Goal: Information Seeking & Learning: Learn about a topic

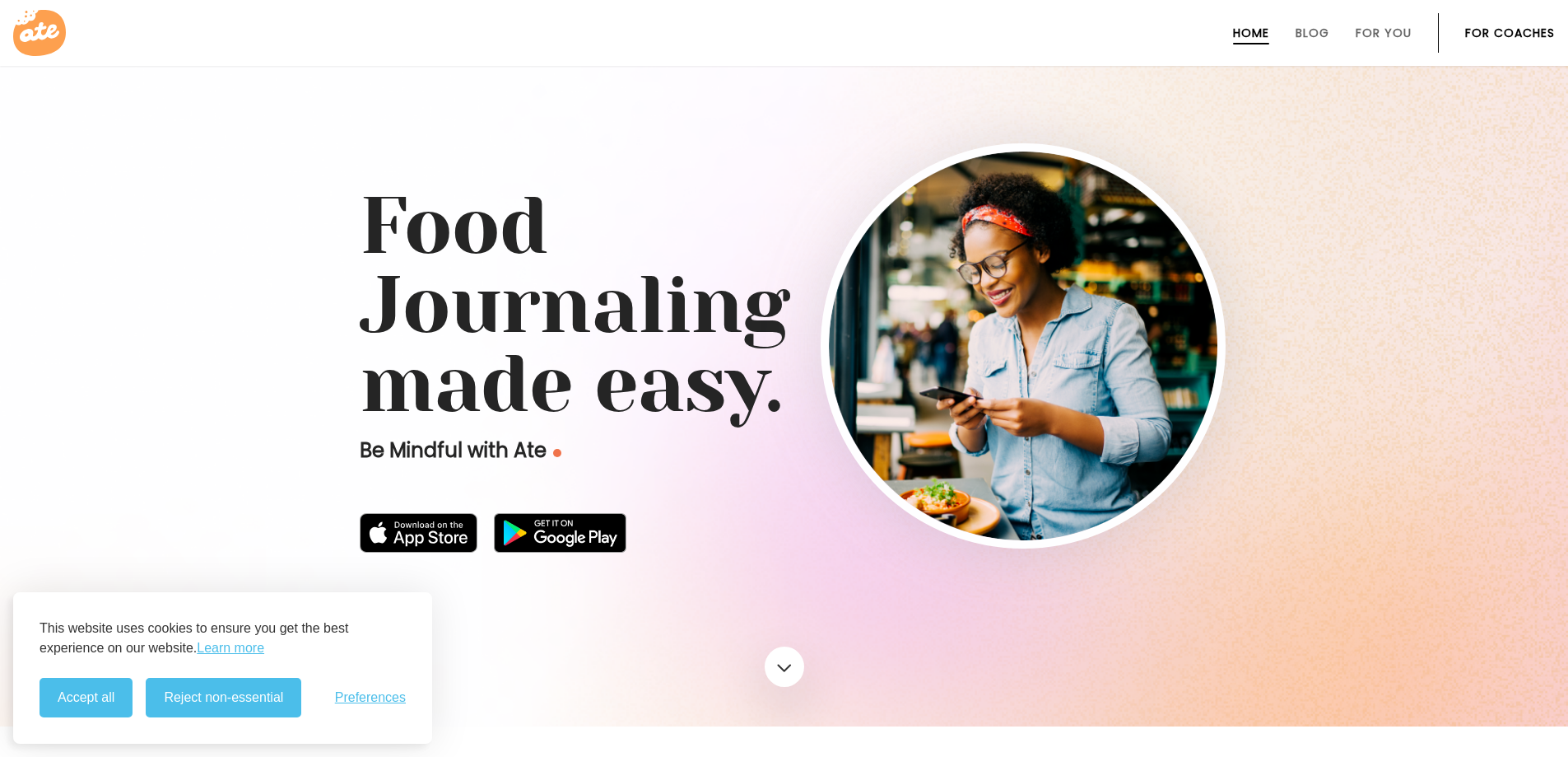
scroll to position [220, 0]
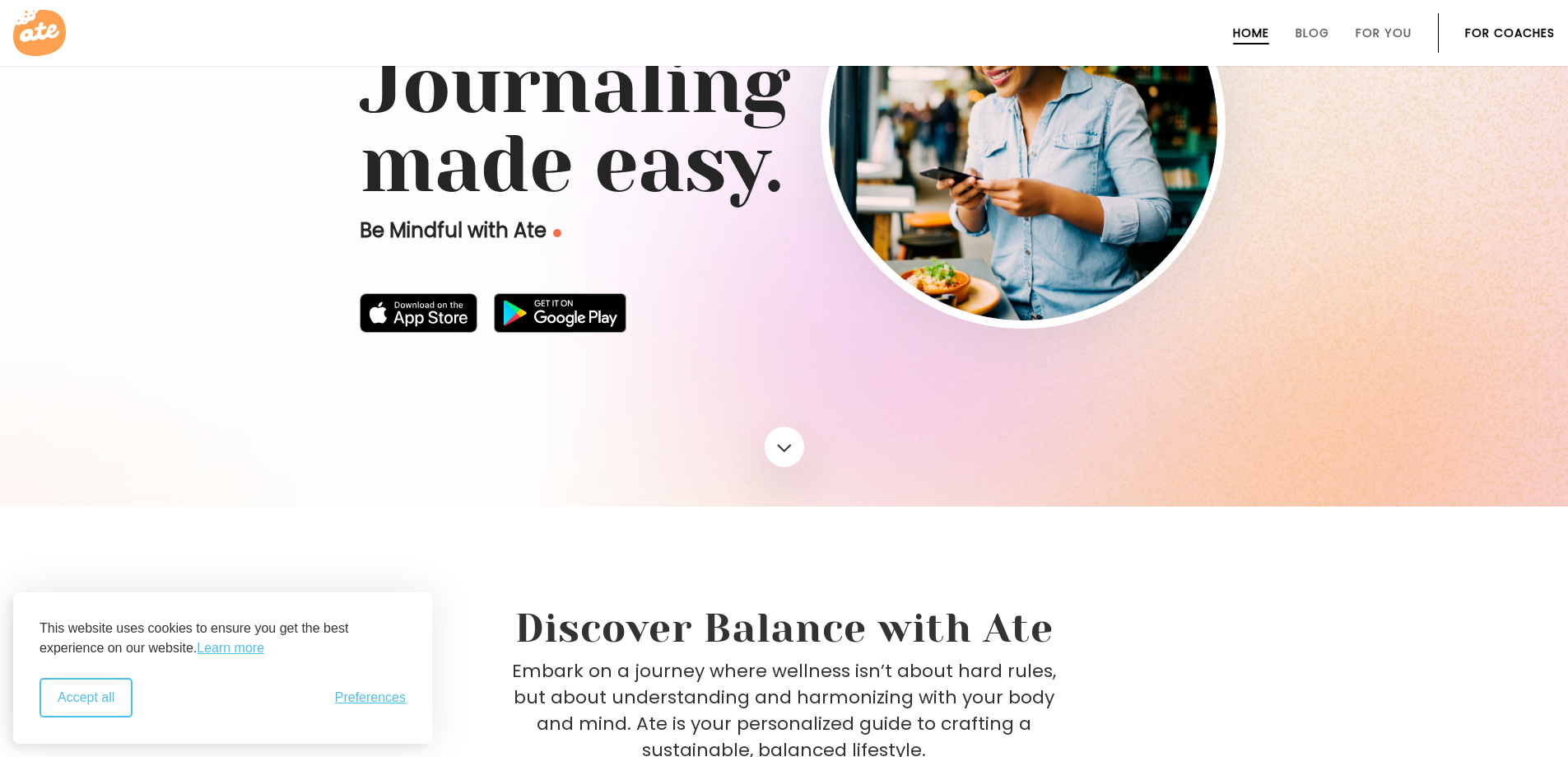
click at [94, 693] on button "Accept all" at bounding box center [86, 698] width 93 height 39
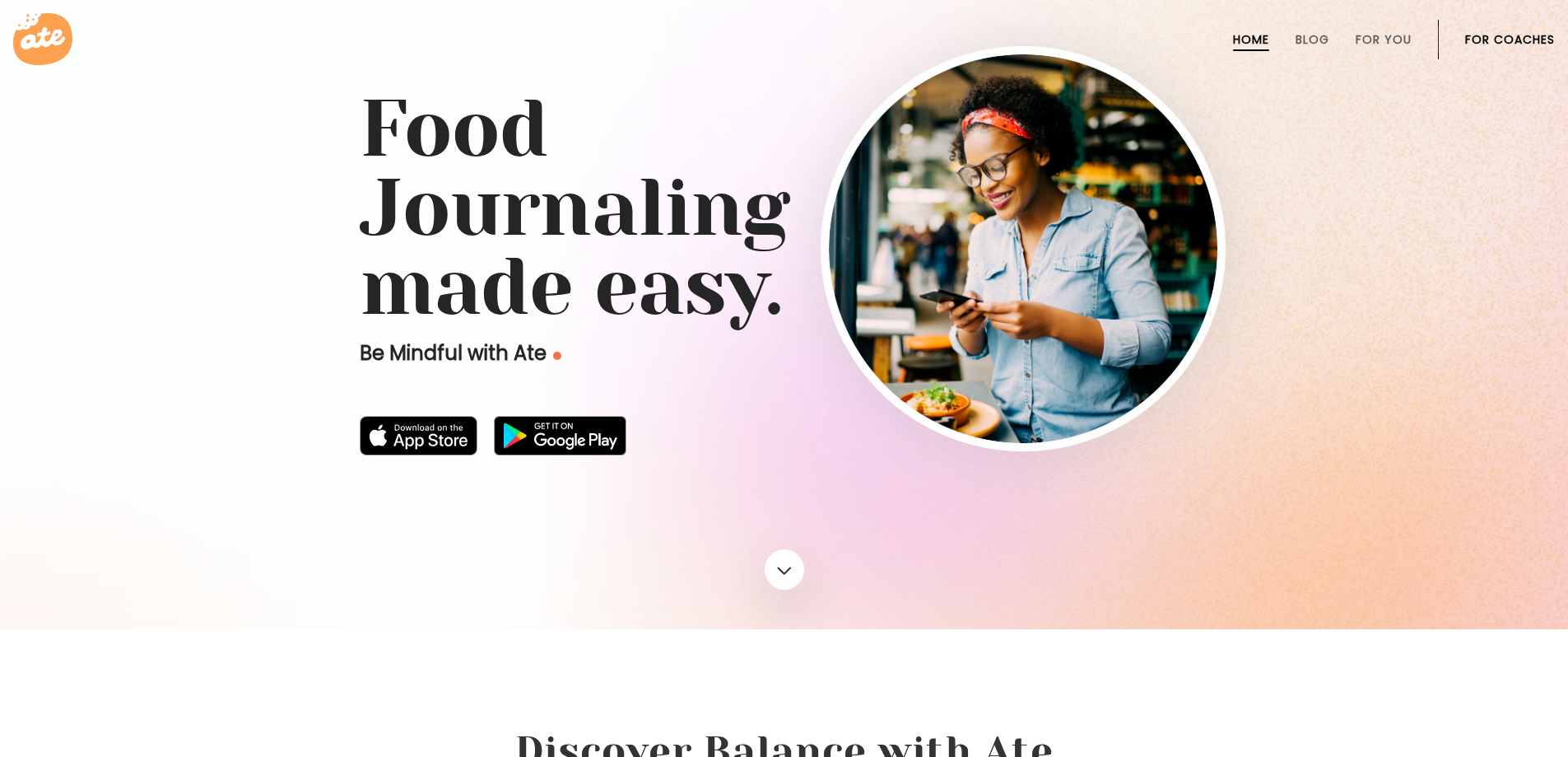
scroll to position [0, 0]
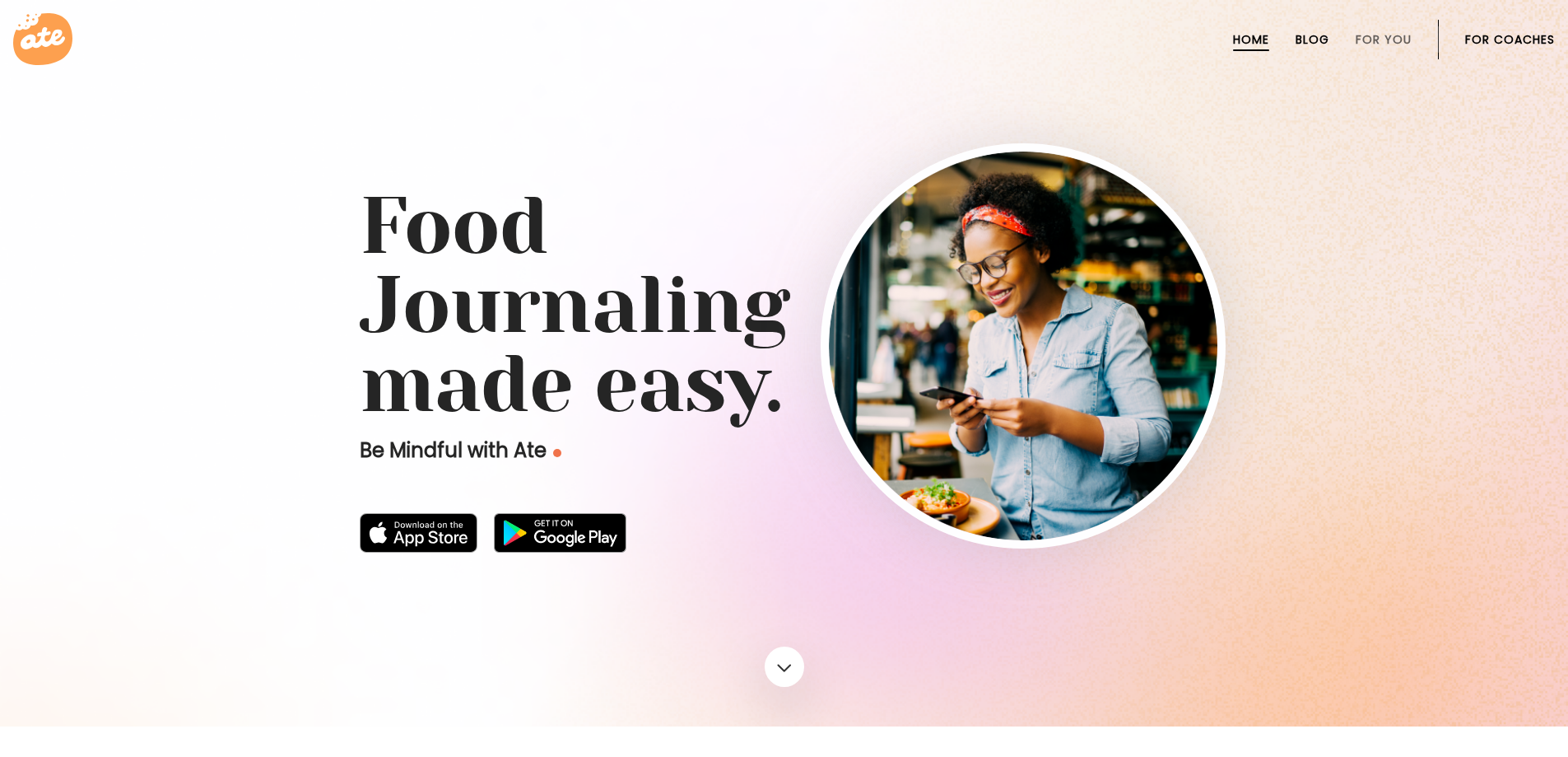
click at [1318, 39] on link "Blog" at bounding box center [1312, 39] width 33 height 13
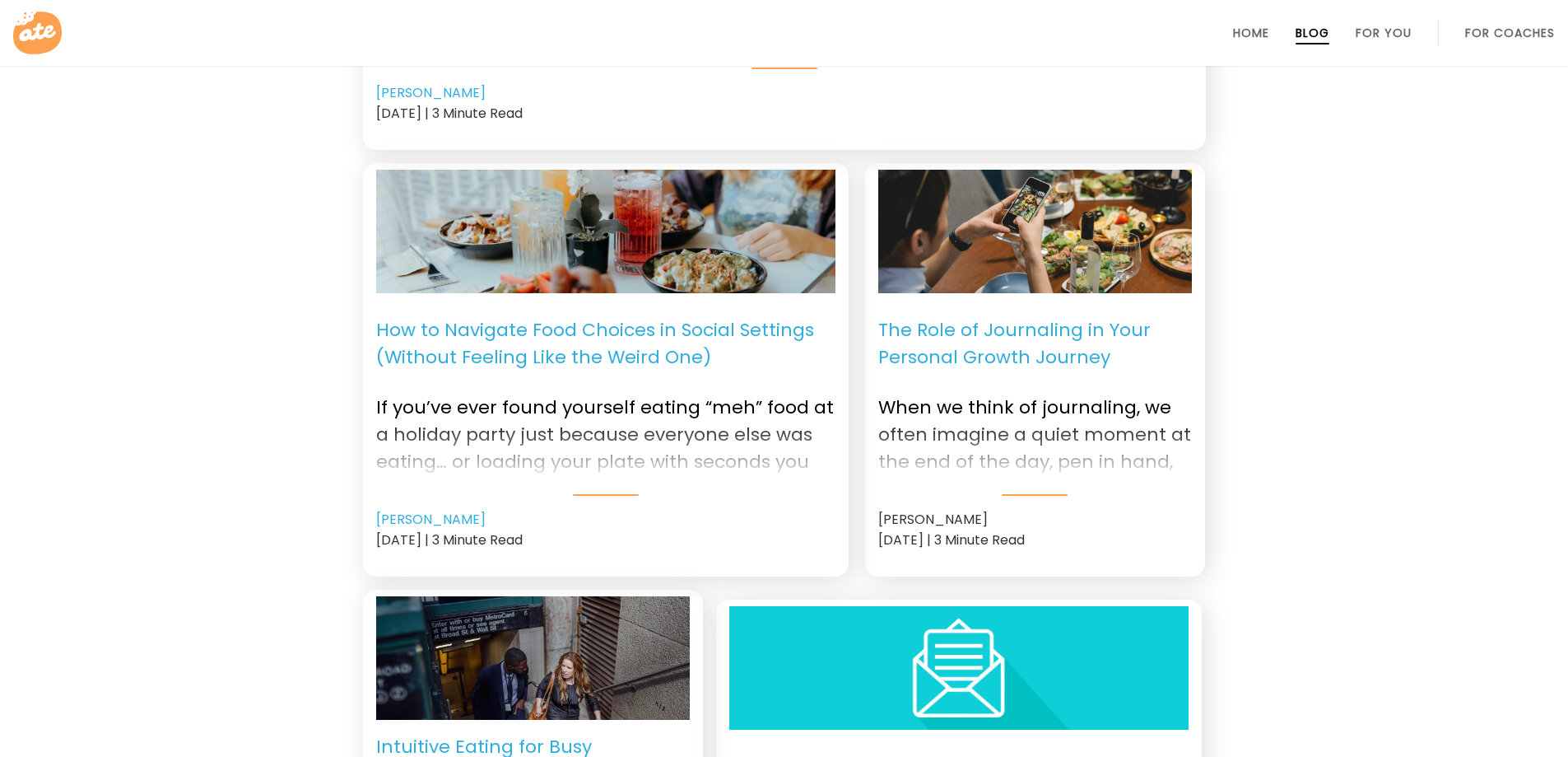
scroll to position [659, 0]
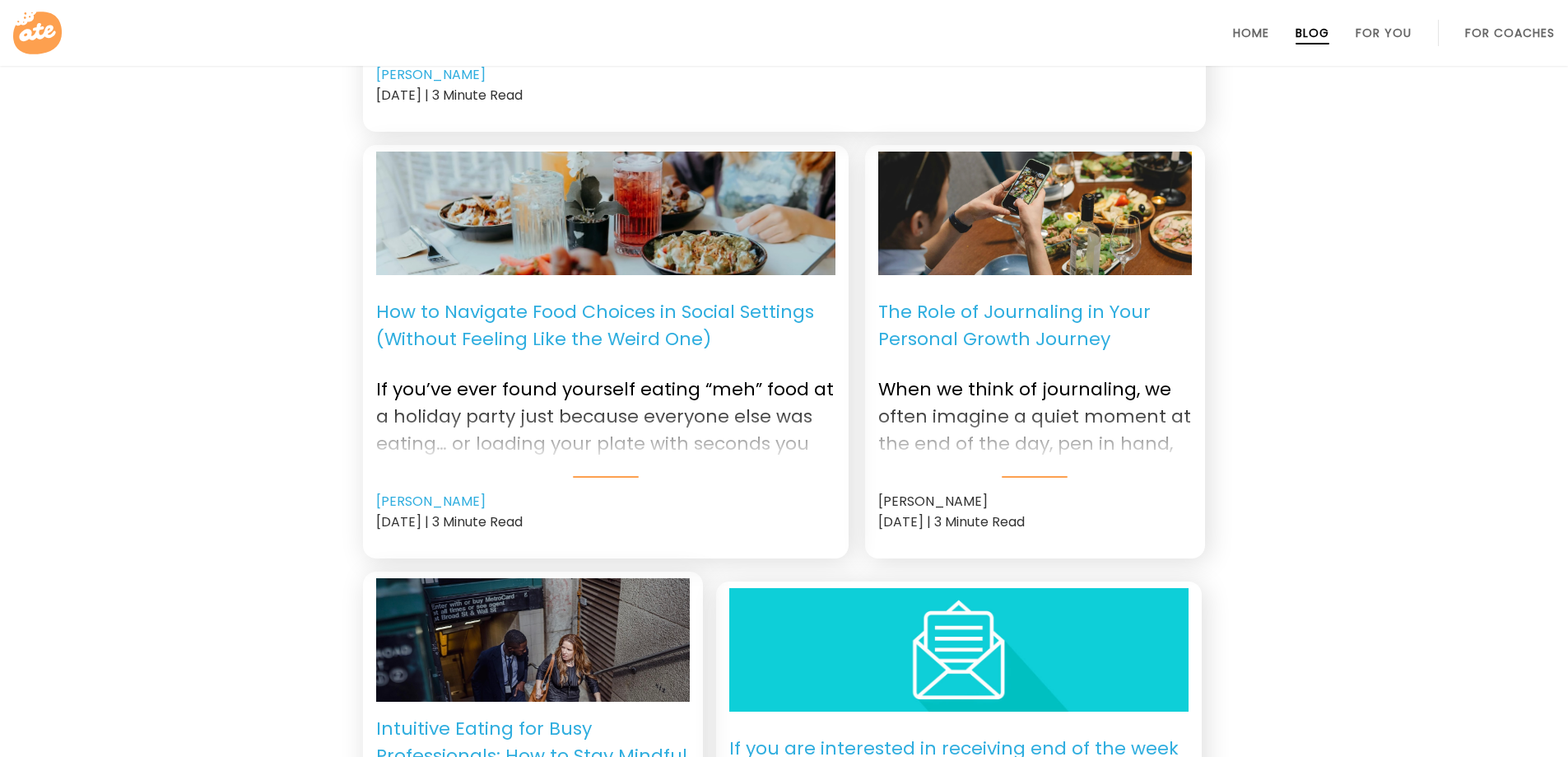
click at [961, 349] on p "The Role of Journaling in Your Personal Growth Journey" at bounding box center [1035, 325] width 314 height 74
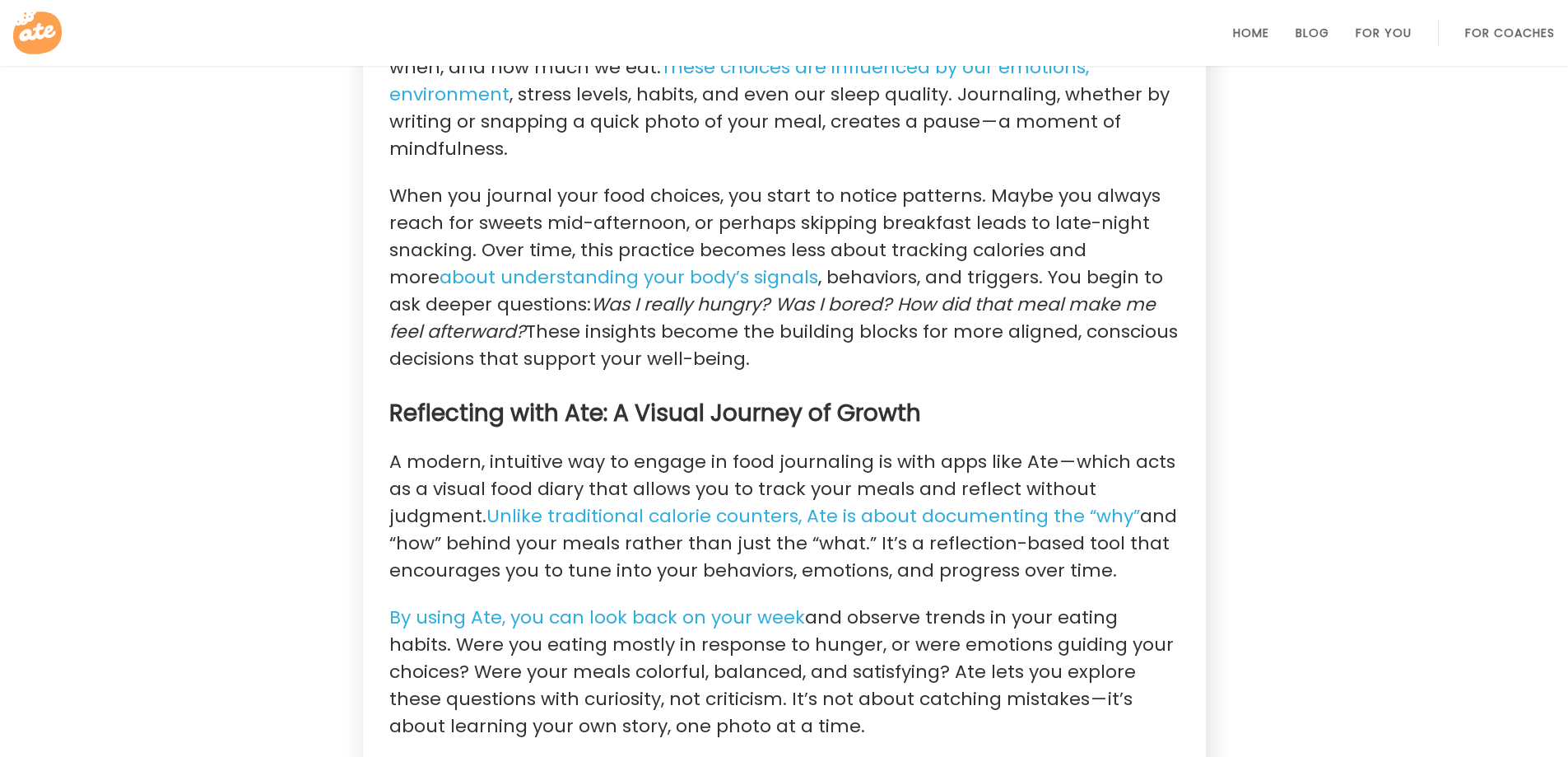
scroll to position [2635, 0]
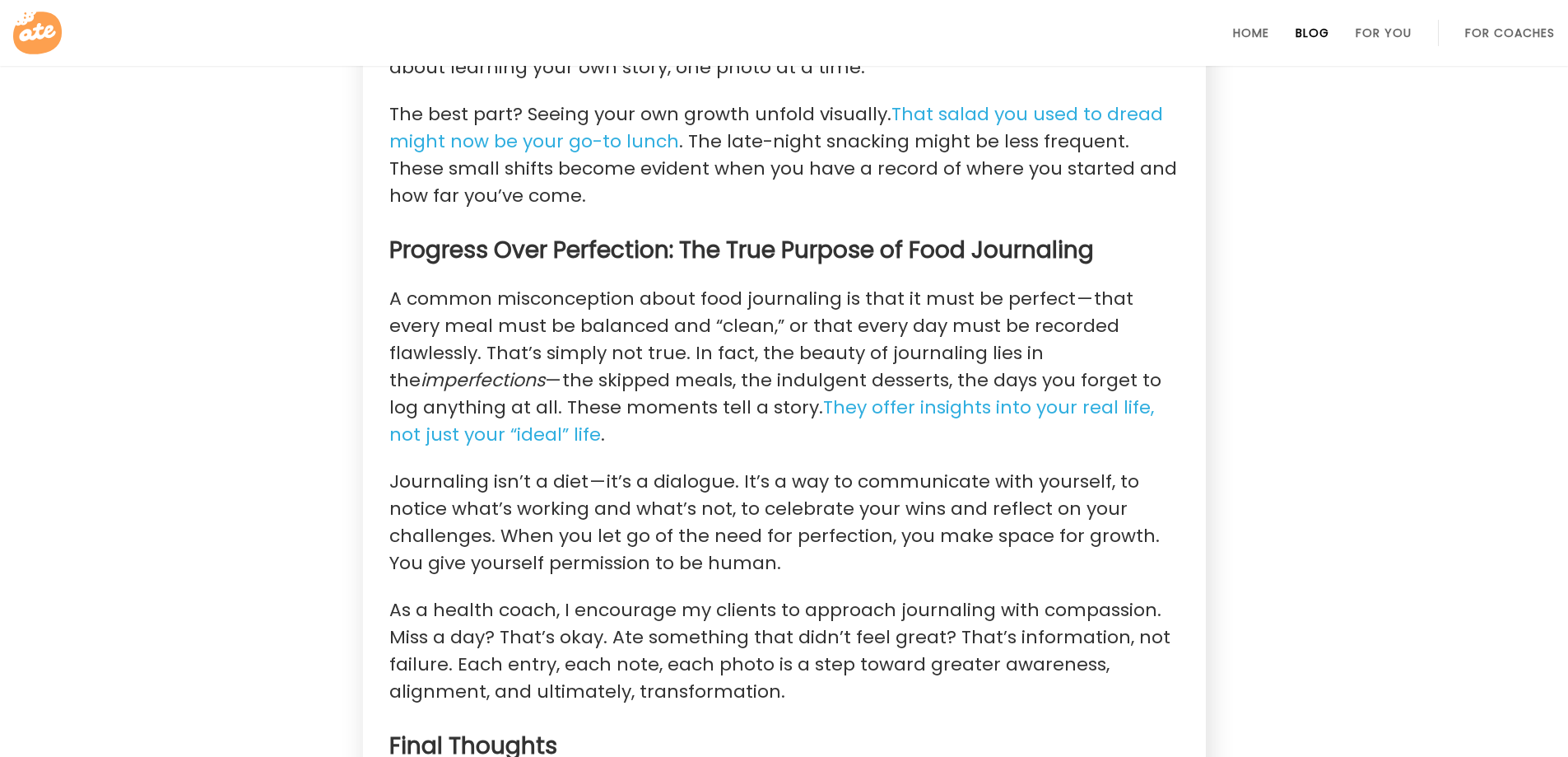
click at [1309, 38] on link "Blog" at bounding box center [1312, 33] width 33 height 13
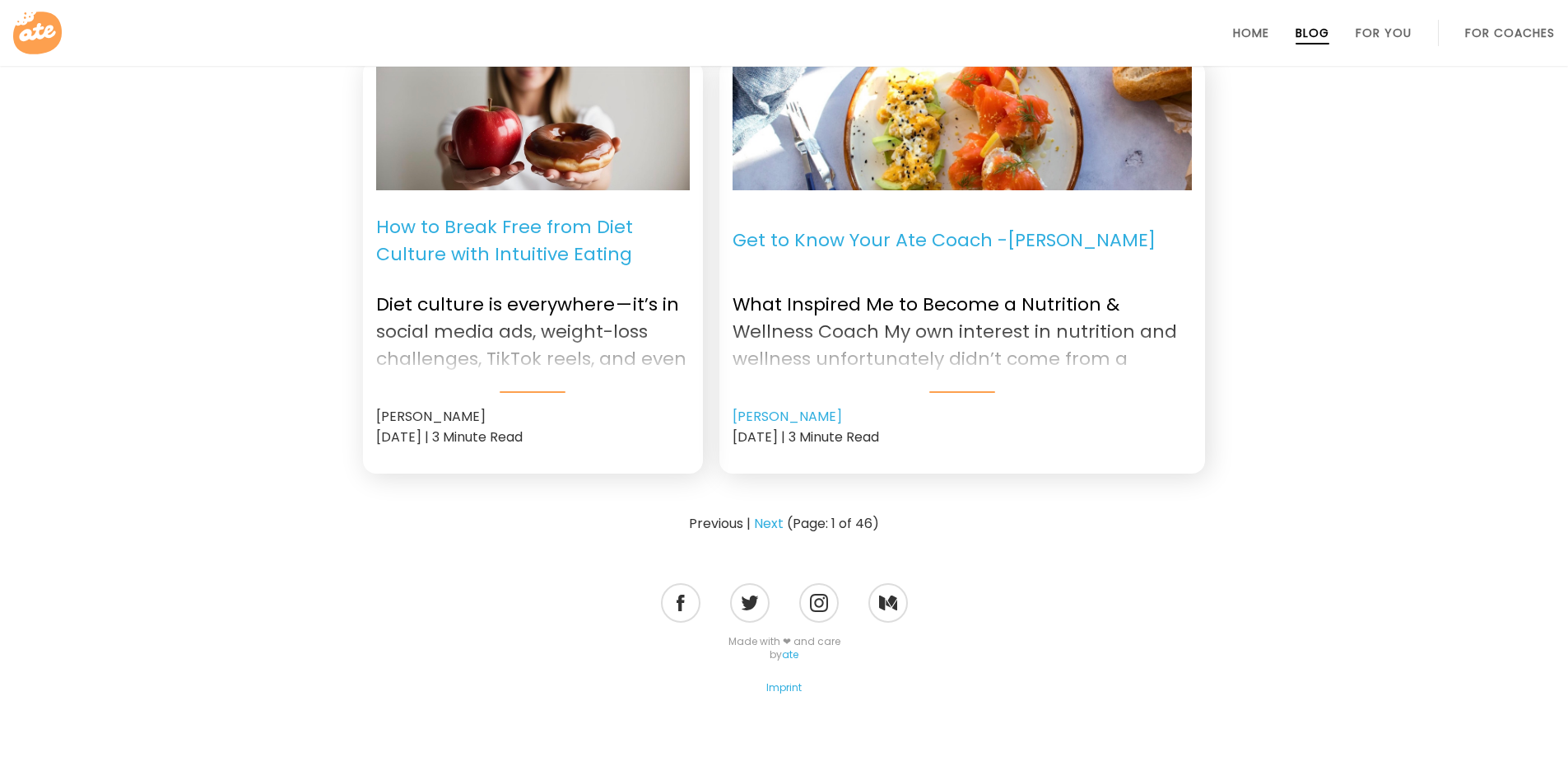
scroll to position [2072, 0]
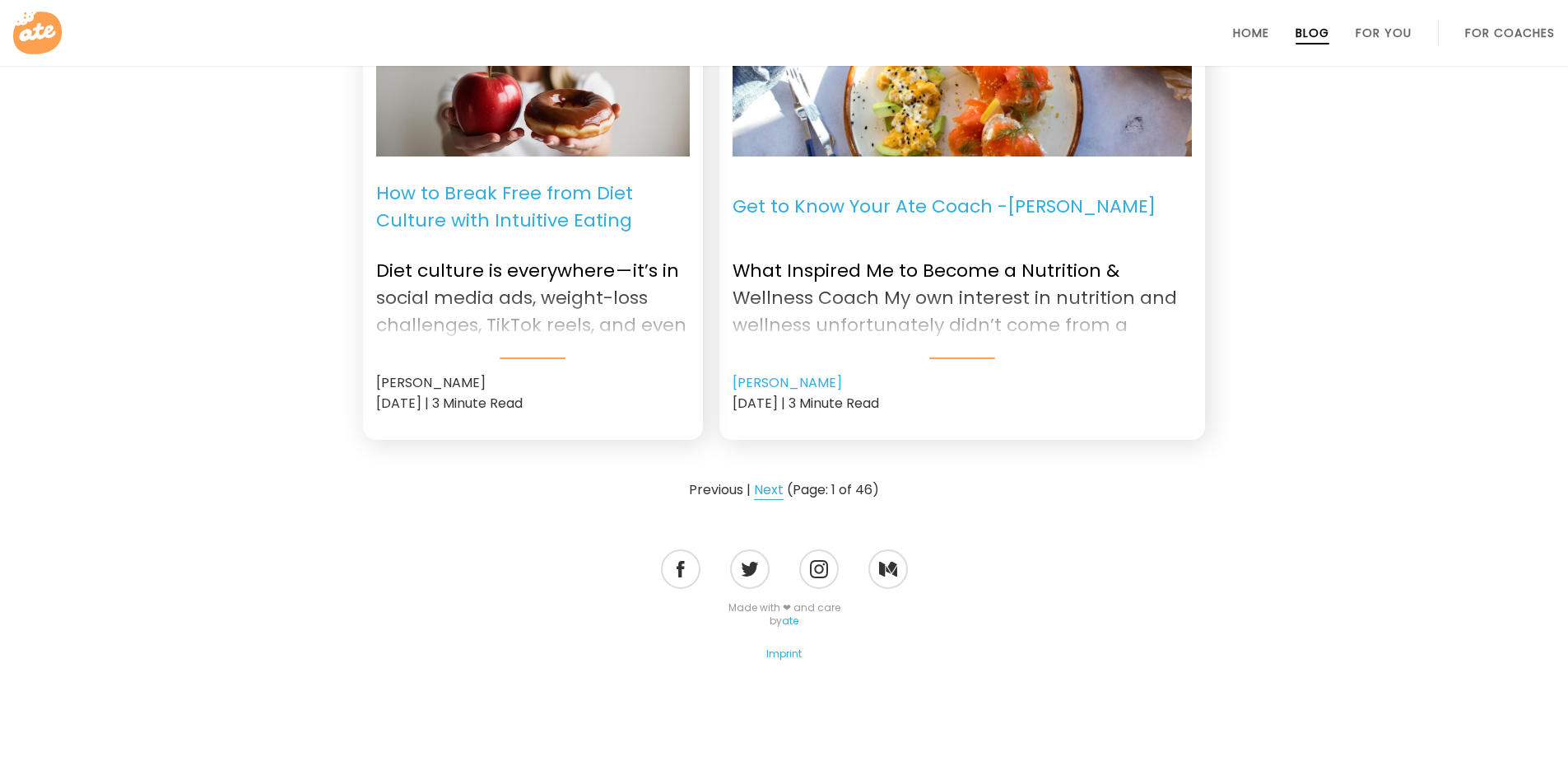
click at [764, 487] on link "Next" at bounding box center [769, 489] width 30 height 20
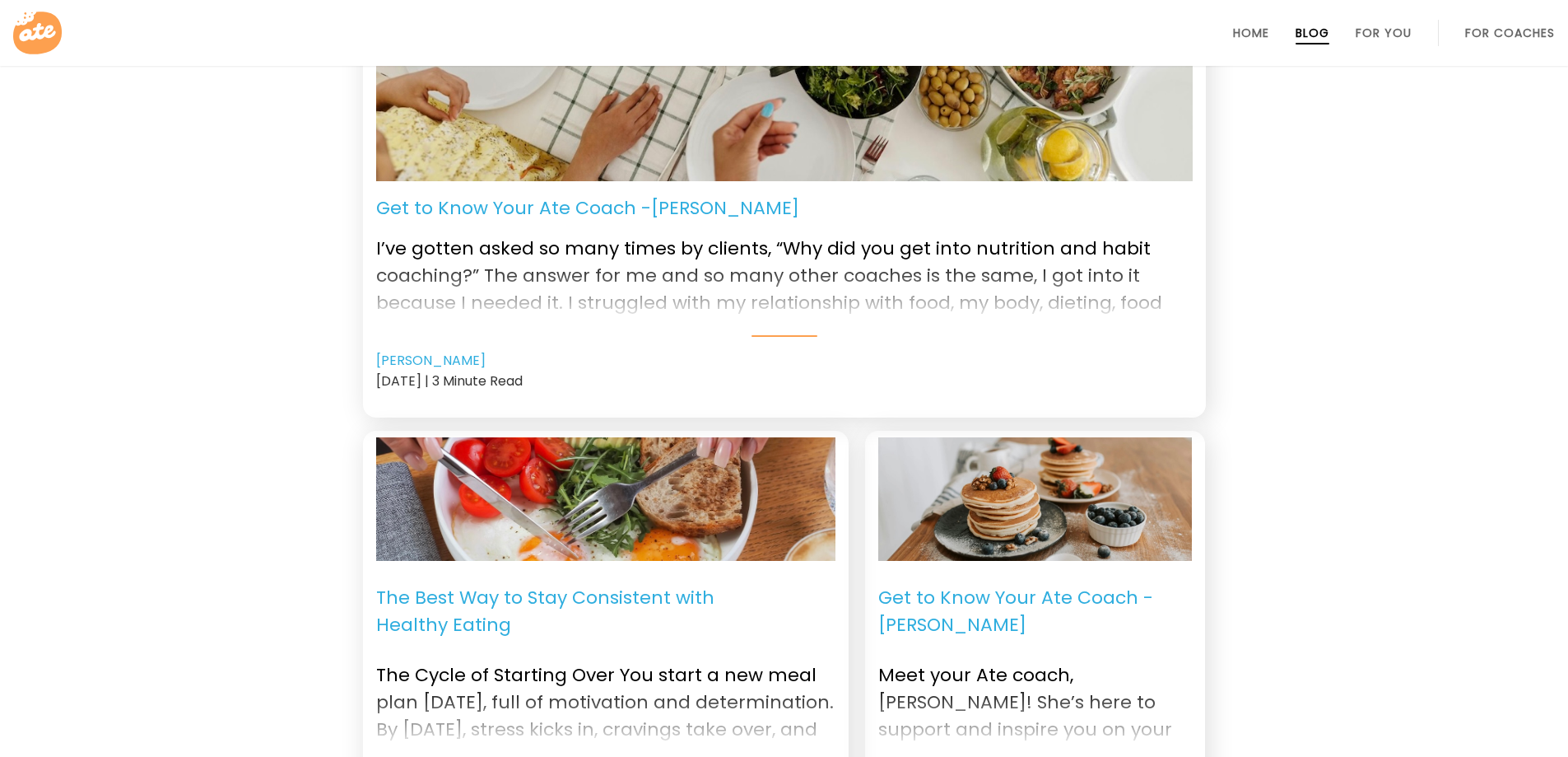
scroll to position [659, 0]
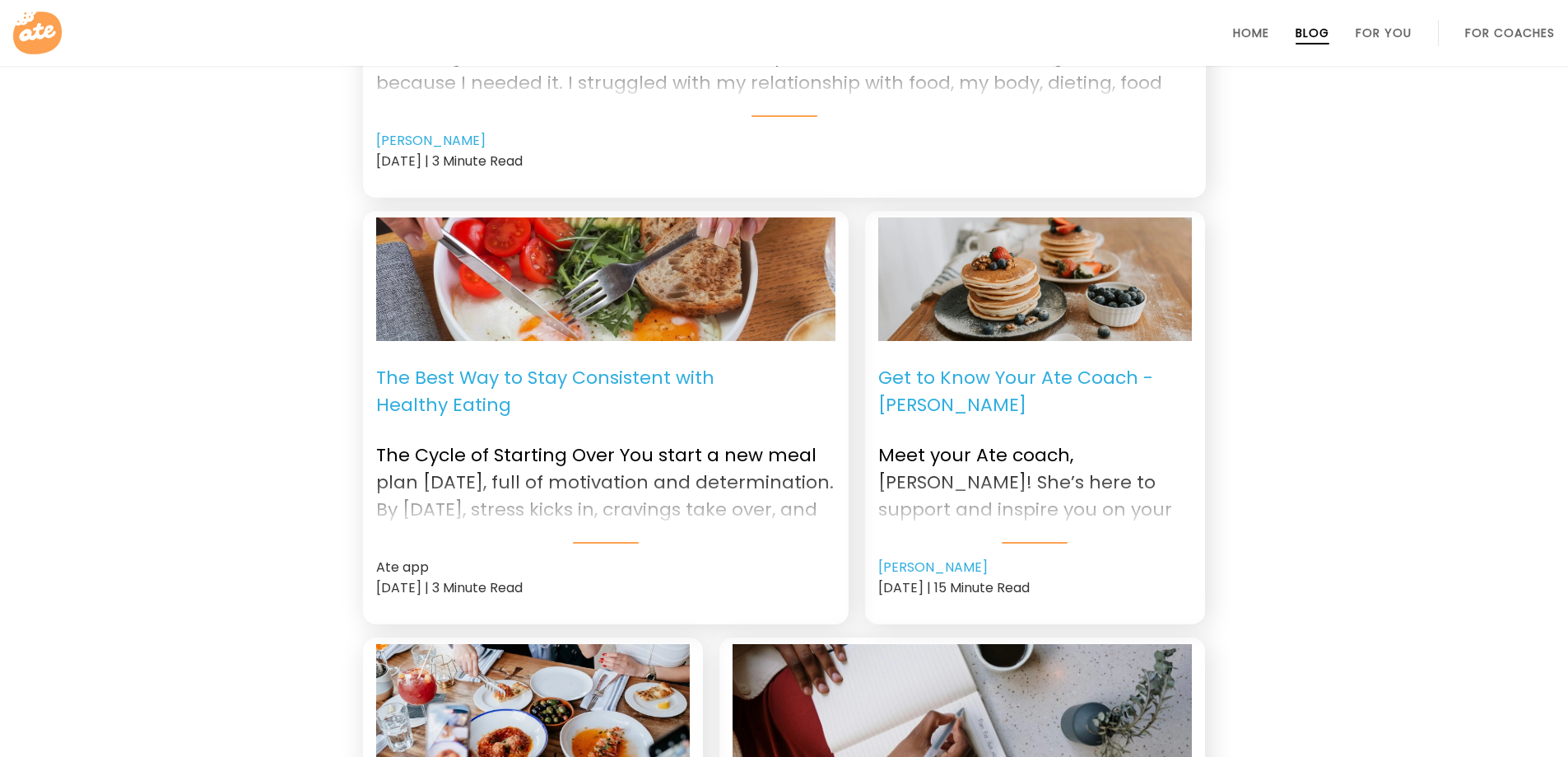
click at [535, 385] on p "The Best Way to Stay Consistent with Healthy Eating" at bounding box center [606, 391] width 459 height 74
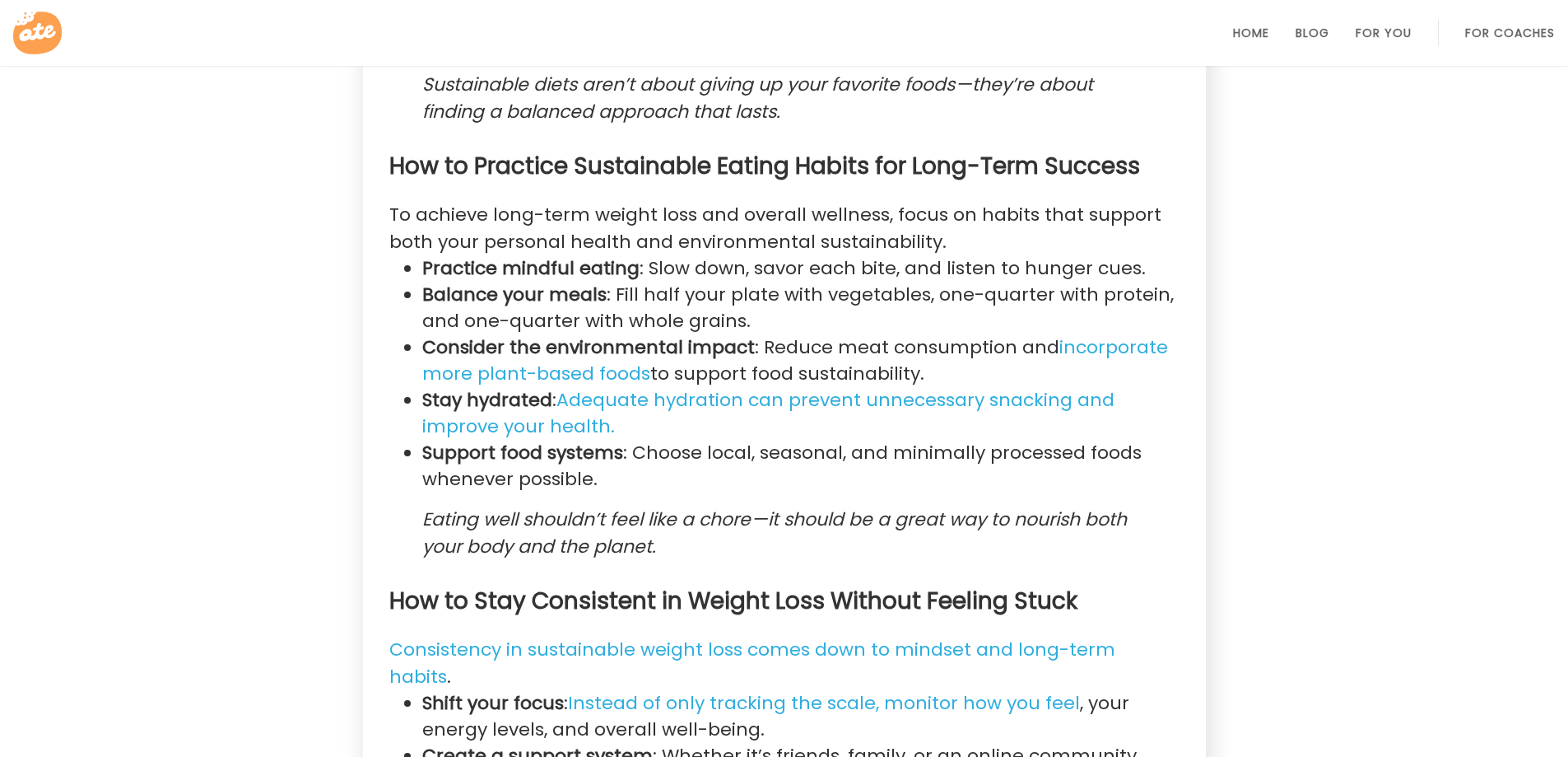
scroll to position [2855, 0]
